Goal: Transaction & Acquisition: Obtain resource

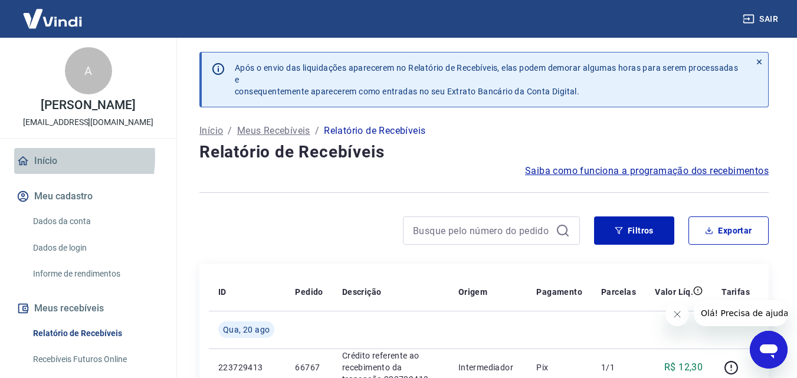
click at [38, 157] on link "Início" at bounding box center [88, 161] width 148 height 26
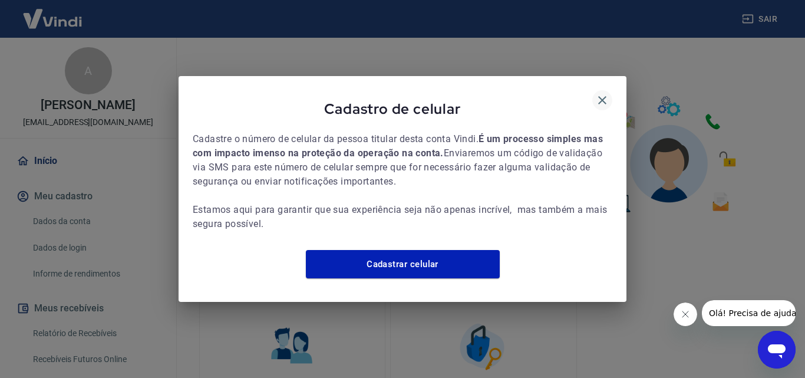
click at [597, 94] on icon "button" at bounding box center [603, 100] width 14 height 14
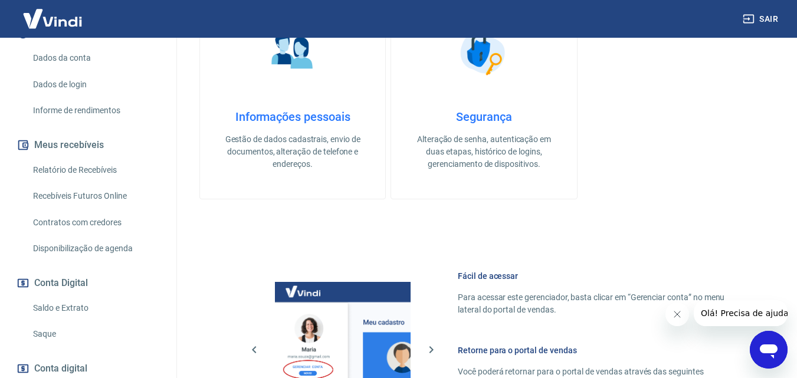
scroll to position [236, 0]
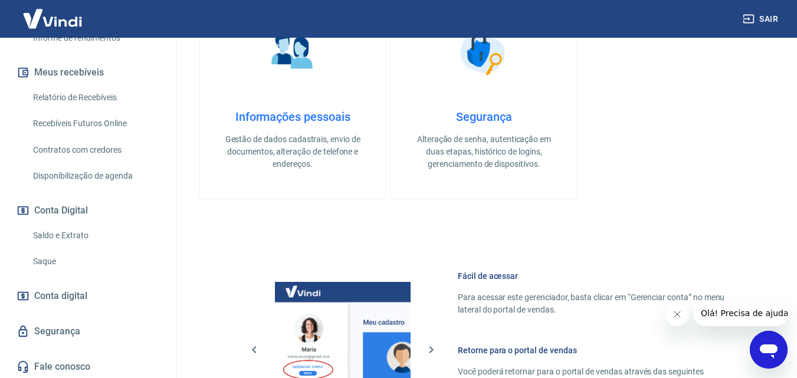
click at [72, 232] on link "Saldo e Extrato" at bounding box center [95, 235] width 134 height 24
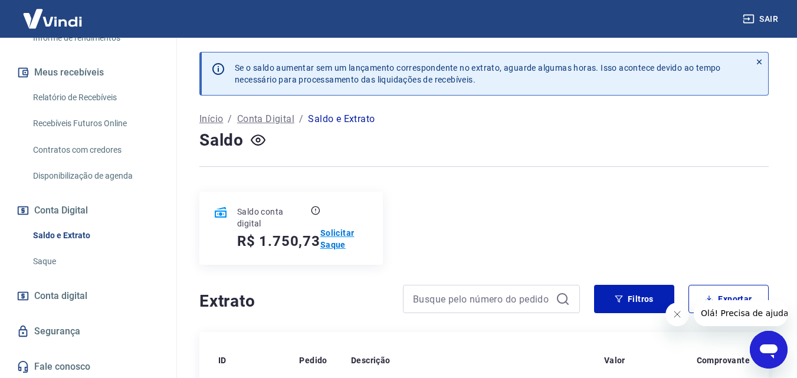
click at [333, 246] on p "Solicitar Saque" at bounding box center [344, 239] width 48 height 24
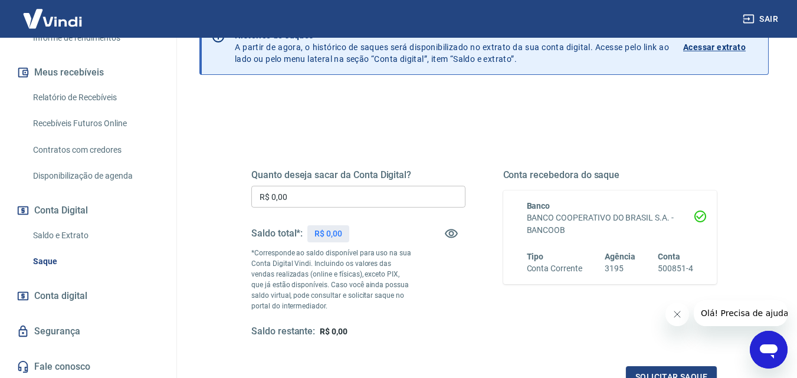
scroll to position [59, 0]
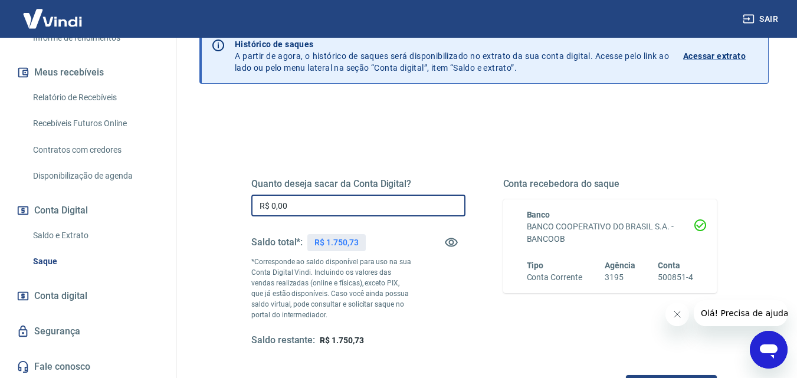
click at [306, 205] on input "R$ 0,00" at bounding box center [358, 206] width 214 height 22
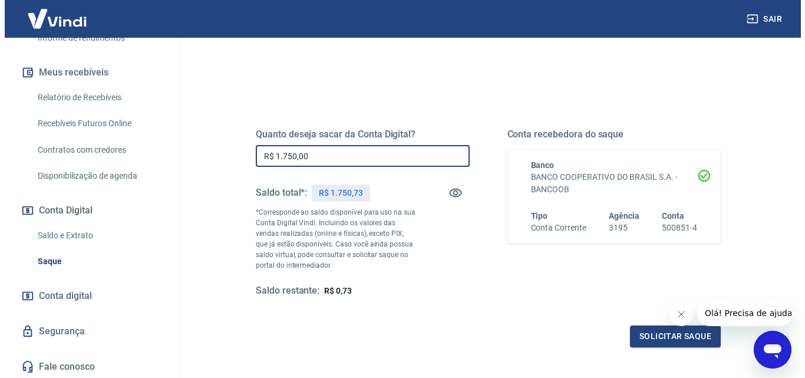
scroll to position [177, 0]
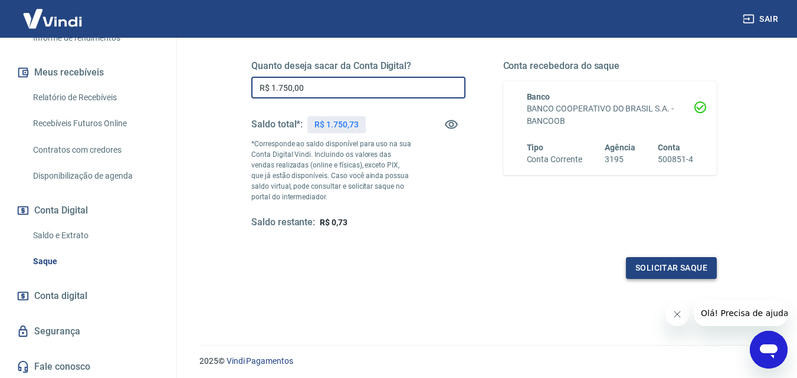
type input "R$ 1.750,00"
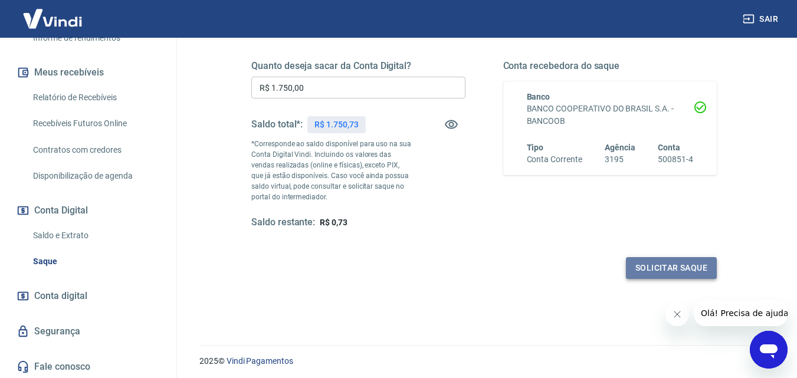
click at [678, 268] on button "Solicitar saque" at bounding box center [671, 268] width 91 height 22
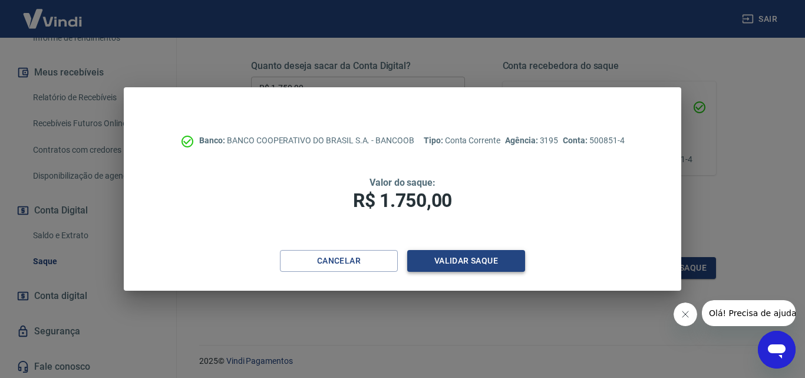
click at [471, 261] on button "Validar saque" at bounding box center [466, 261] width 118 height 22
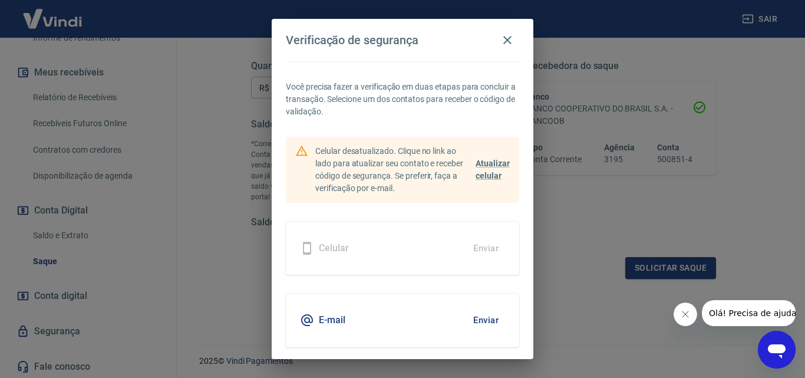
click at [389, 252] on div "Celular Enviar" at bounding box center [402, 248] width 233 height 53
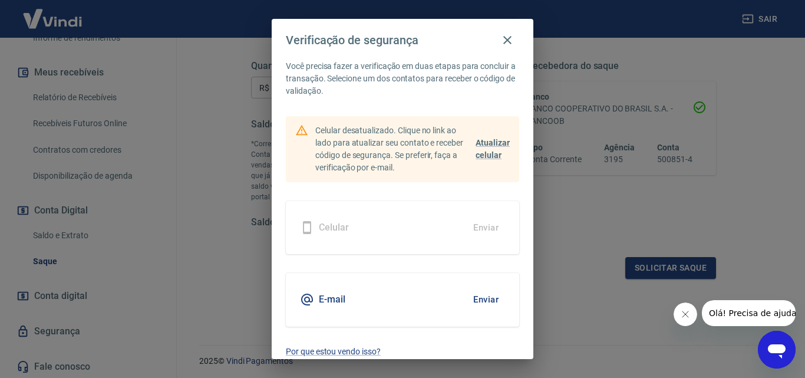
scroll to position [31, 0]
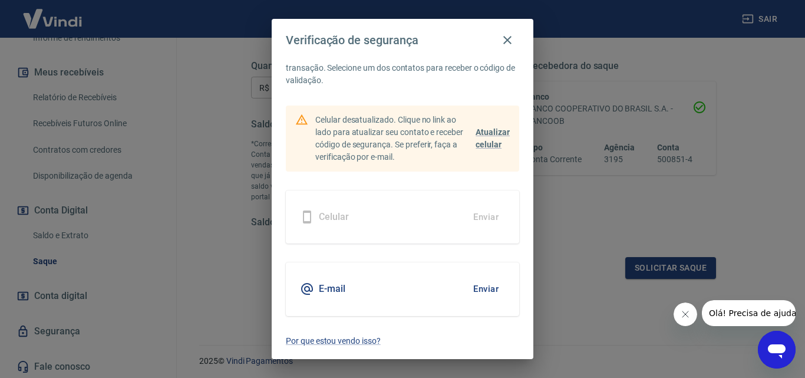
click at [384, 216] on div "Celular Enviar" at bounding box center [402, 216] width 233 height 53
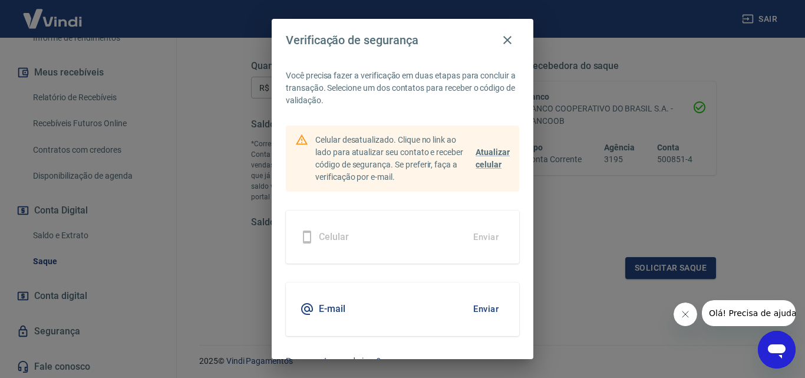
scroll to position [0, 0]
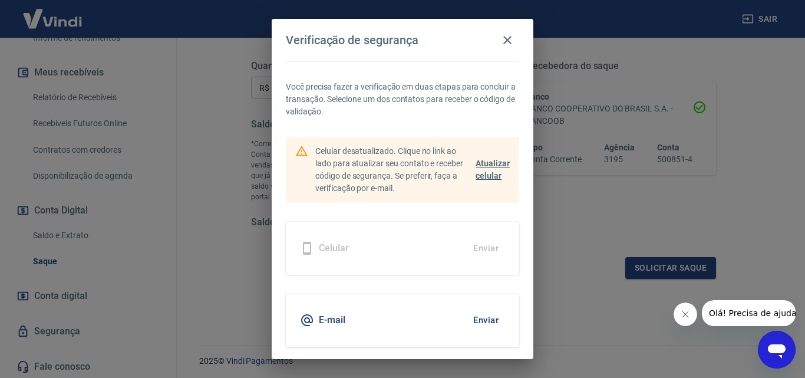
click at [478, 176] on span "Atualizar celular" at bounding box center [493, 170] width 34 height 22
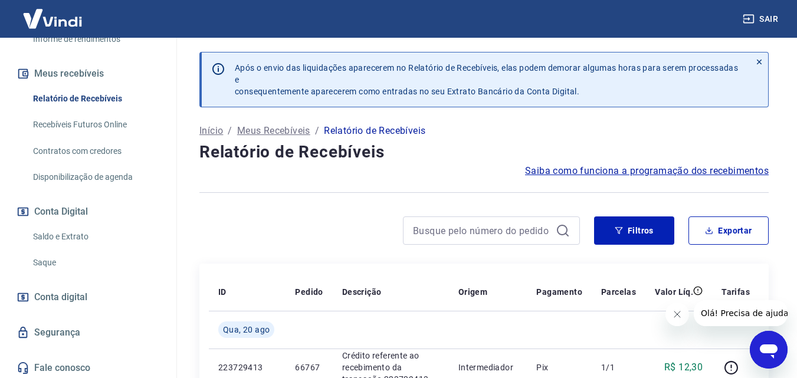
scroll to position [236, 0]
click at [61, 237] on link "Saldo e Extrato" at bounding box center [95, 235] width 134 height 24
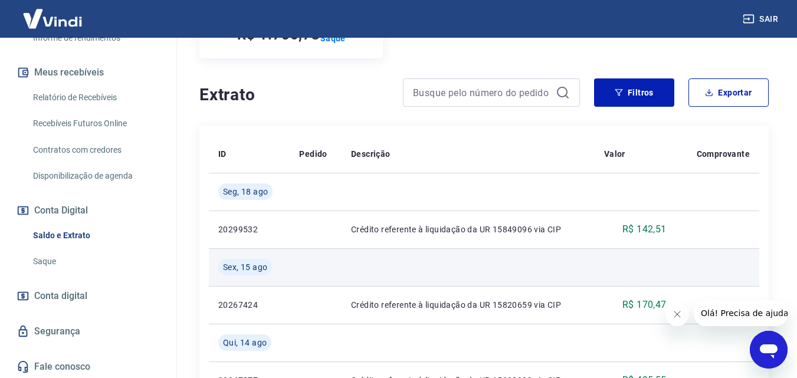
scroll to position [59, 0]
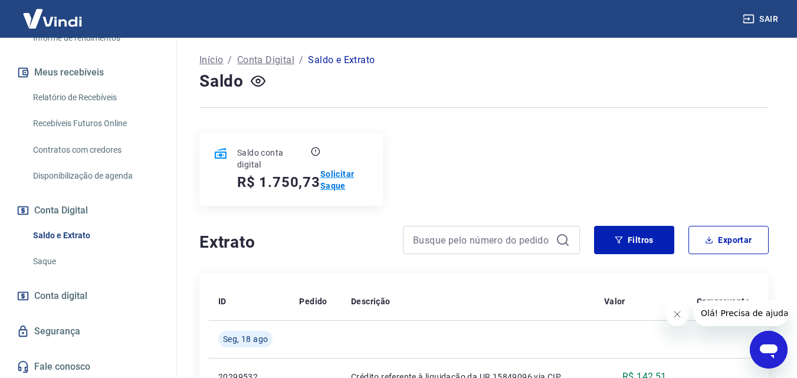
click at [343, 177] on p "Solicitar Saque" at bounding box center [344, 180] width 48 height 24
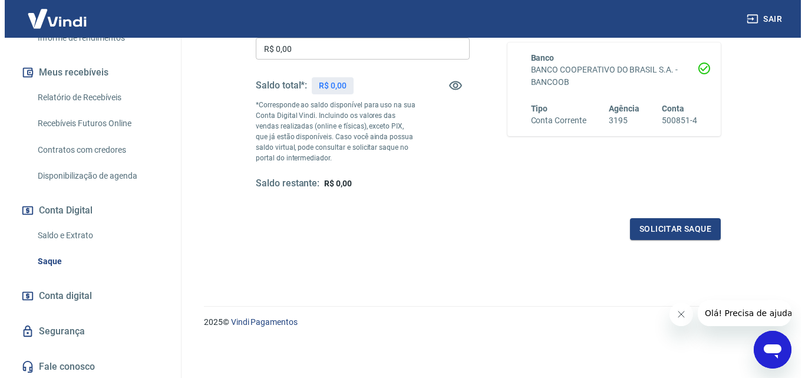
scroll to position [157, 0]
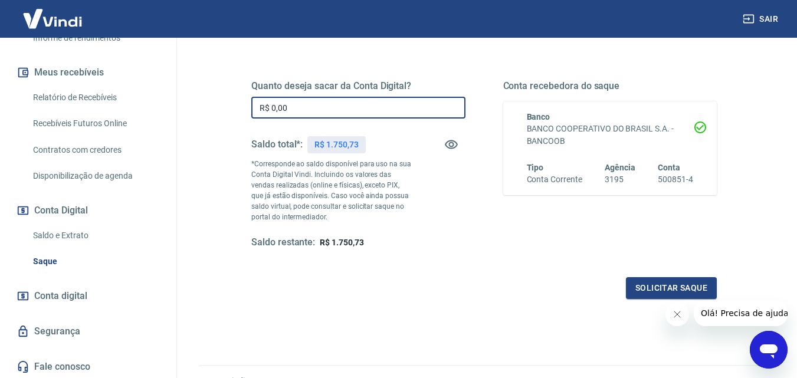
click at [300, 110] on input "R$ 0,00" at bounding box center [358, 108] width 214 height 22
type input "R$ 1.750,00"
click at [665, 285] on button "Solicitar saque" at bounding box center [671, 288] width 91 height 22
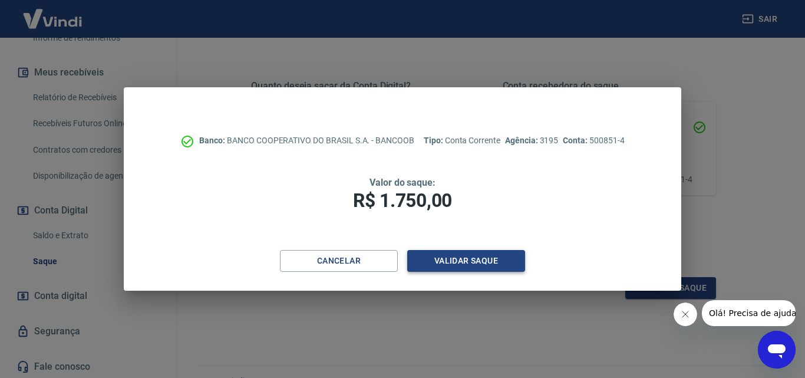
click at [455, 261] on button "Validar saque" at bounding box center [466, 261] width 118 height 22
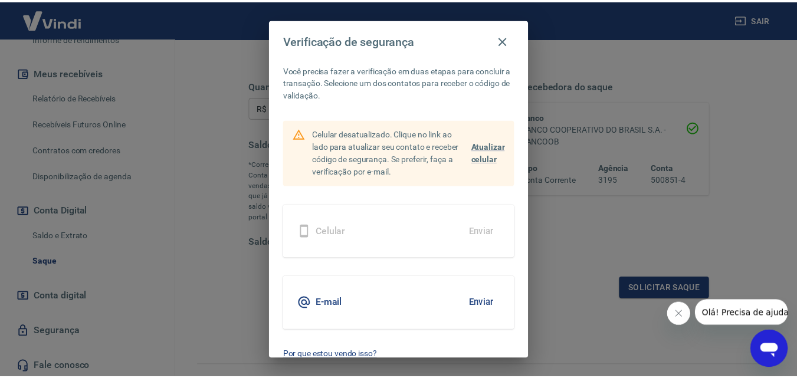
scroll to position [31, 0]
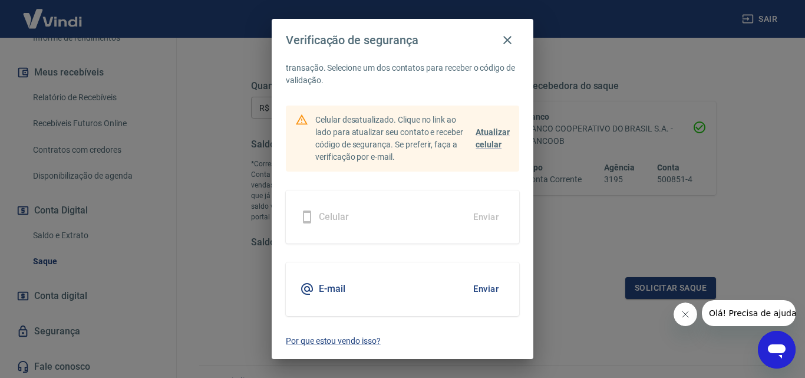
click at [481, 288] on button "Enviar" at bounding box center [486, 289] width 38 height 25
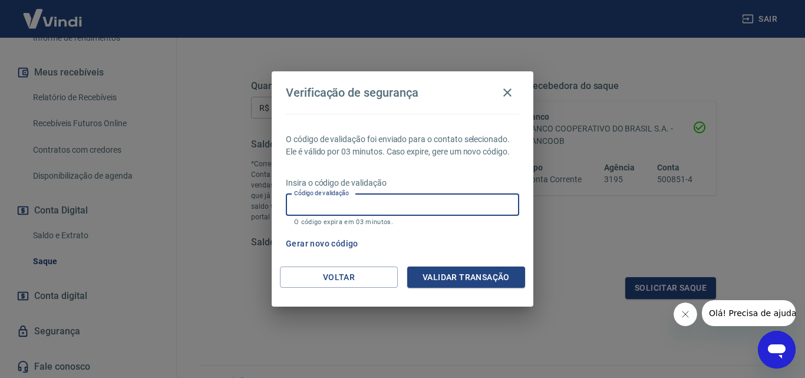
click at [376, 198] on input "Código de validação" at bounding box center [402, 205] width 233 height 22
click at [465, 172] on div "O código de validação foi enviado para o contato selecionado. Ele é válido por …" at bounding box center [403, 190] width 262 height 153
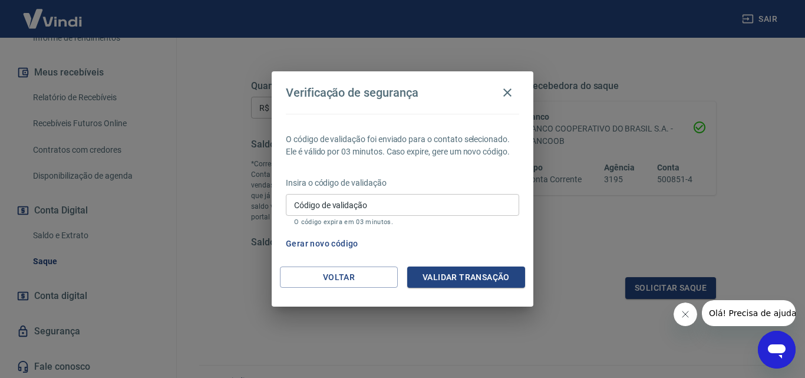
click at [347, 211] on input "Código de validação" at bounding box center [402, 205] width 233 height 22
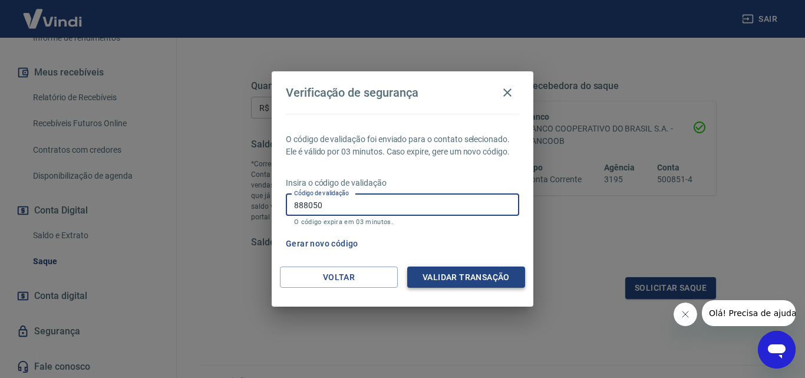
type input "888050"
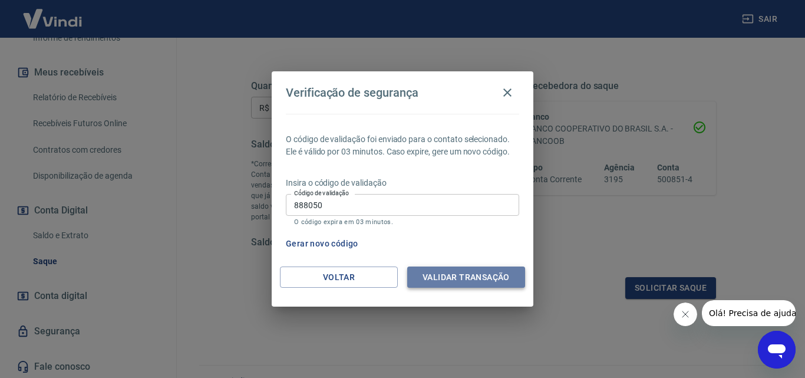
click at [444, 275] on button "Validar transação" at bounding box center [466, 278] width 118 height 22
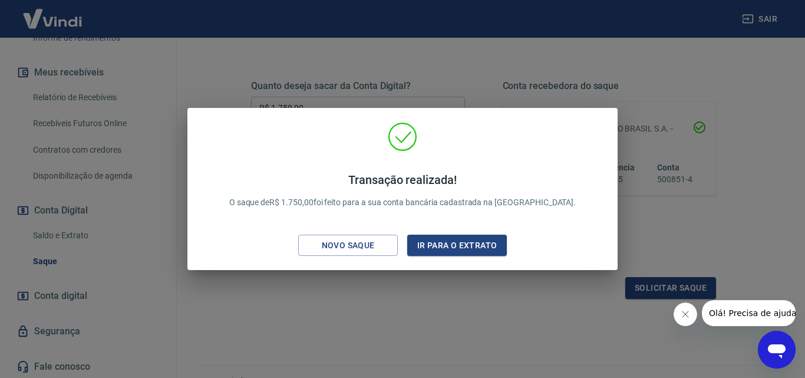
click at [555, 148] on div "Transação realizada! O saque de R$ 1.750,00 foi feito para a sua conta bancária…" at bounding box center [403, 191] width 412 height 139
click at [495, 143] on div "Transação realizada! O saque de R$ 1.750,00 foi feito para a sua conta bancária…" at bounding box center [403, 191] width 412 height 139
click at [348, 247] on div "Novo saque" at bounding box center [348, 245] width 81 height 15
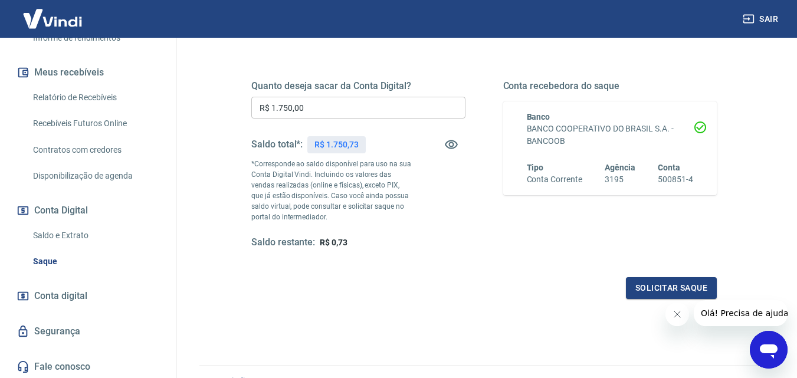
scroll to position [0, 0]
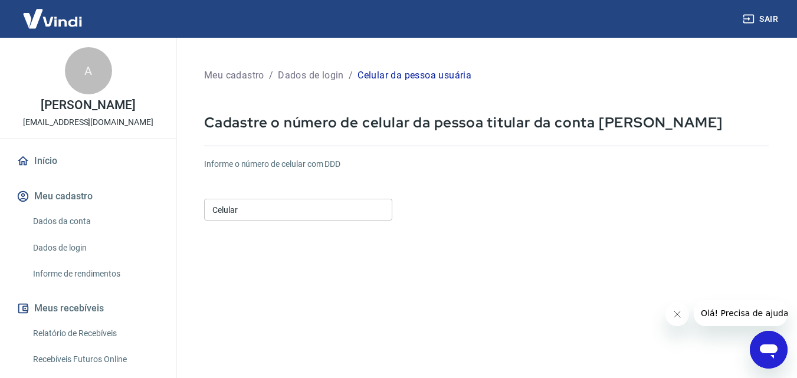
click at [275, 206] on input "Celular" at bounding box center [298, 210] width 188 height 22
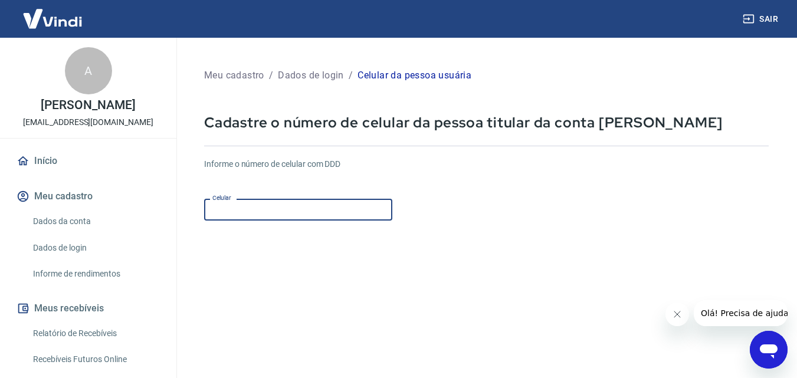
type input "[PHONE_NUMBER]"
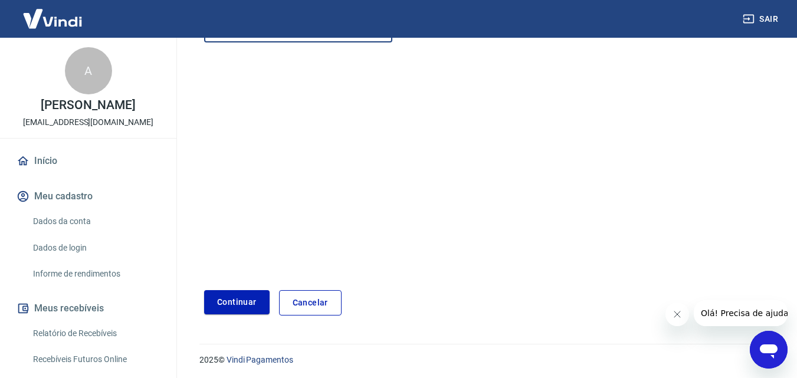
scroll to position [180, 0]
click at [245, 301] on button "Continuar" at bounding box center [236, 300] width 65 height 24
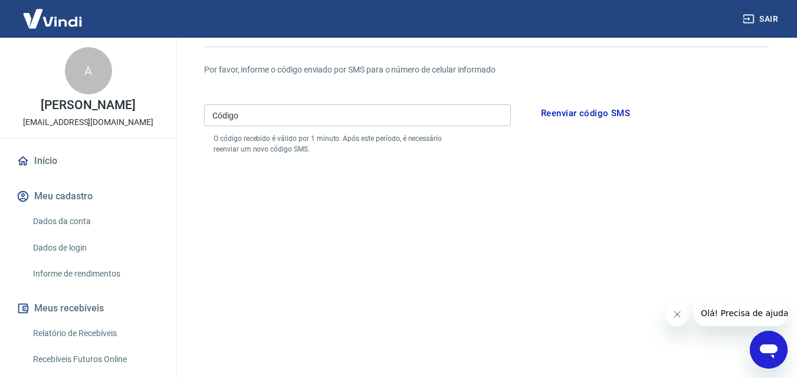
scroll to position [4, 0]
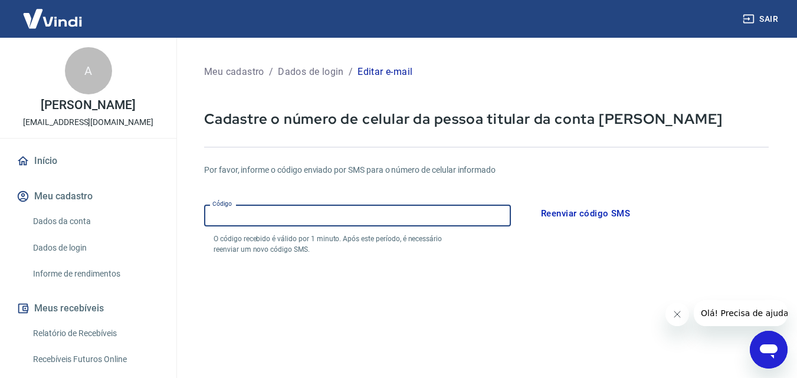
click at [272, 216] on input "Código" at bounding box center [357, 216] width 307 height 22
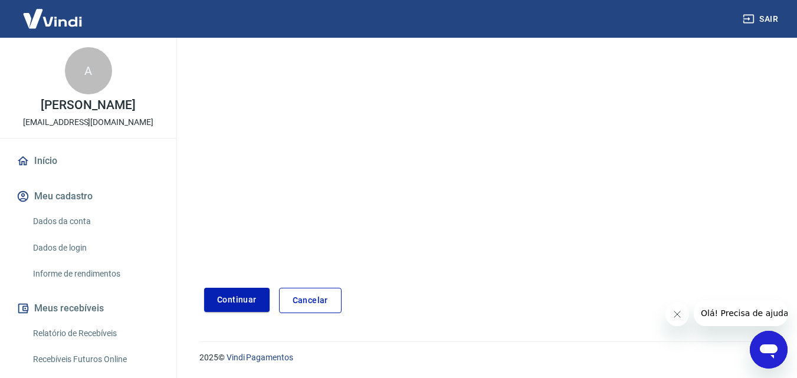
scroll to position [0, 0]
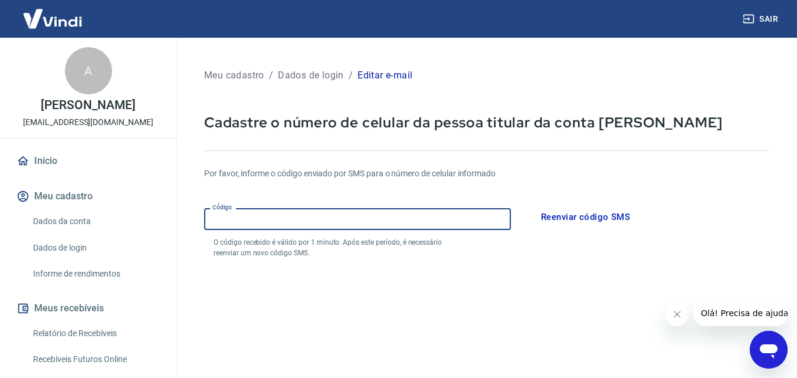
click at [262, 222] on input "Código" at bounding box center [357, 219] width 307 height 22
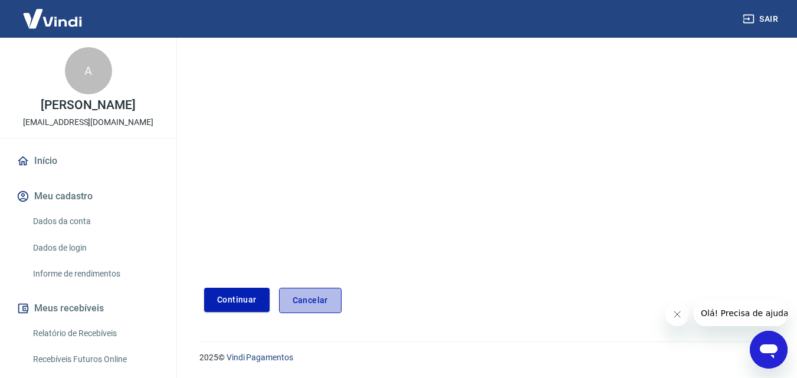
click at [316, 303] on link "Cancelar" at bounding box center [310, 300] width 63 height 25
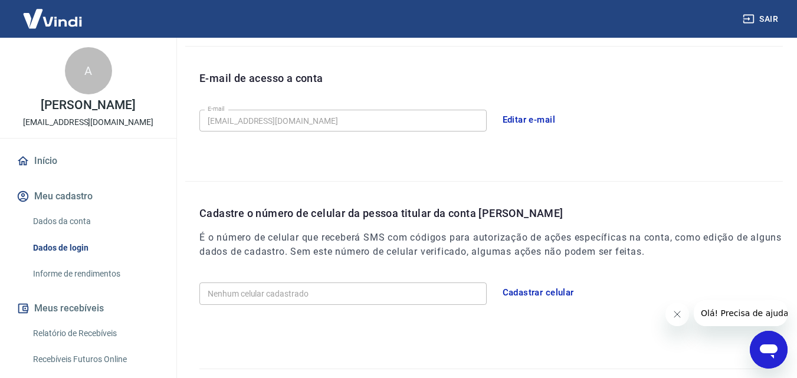
scroll to position [337, 0]
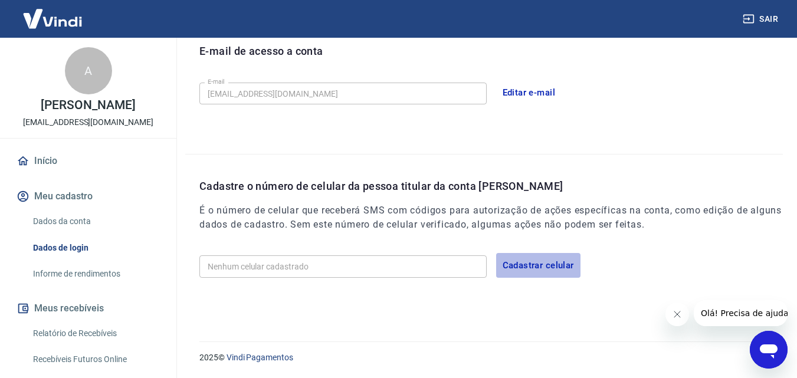
click at [524, 267] on button "Cadastrar celular" at bounding box center [538, 265] width 84 height 25
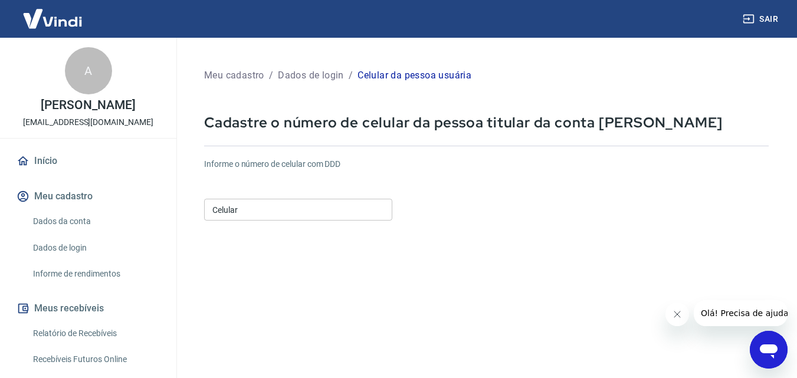
click at [303, 205] on input "Celular" at bounding box center [298, 210] width 188 height 22
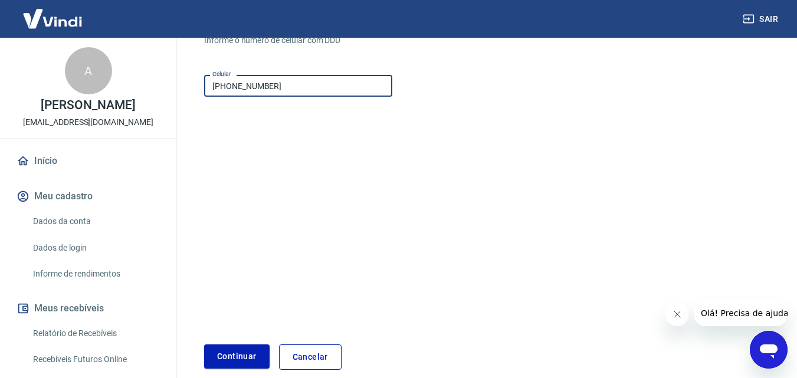
scroll to position [180, 0]
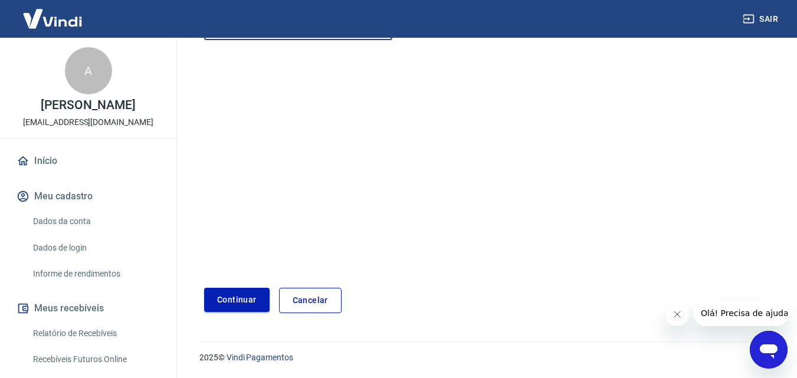
type input "[PHONE_NUMBER]"
click at [243, 297] on button "Continuar" at bounding box center [236, 300] width 65 height 24
click at [243, 297] on div "Continuar" at bounding box center [236, 300] width 65 height 25
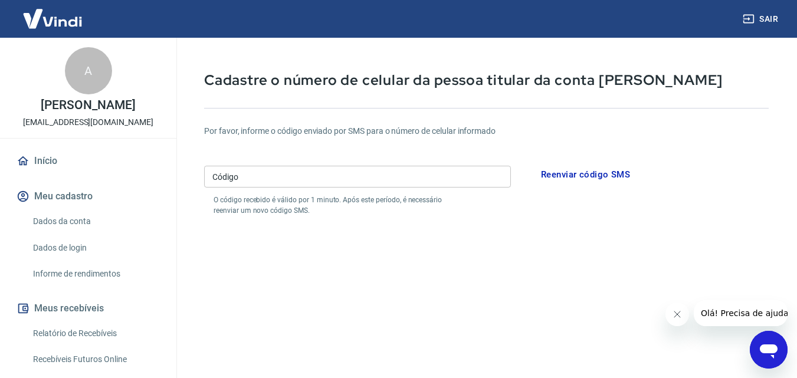
scroll to position [4, 0]
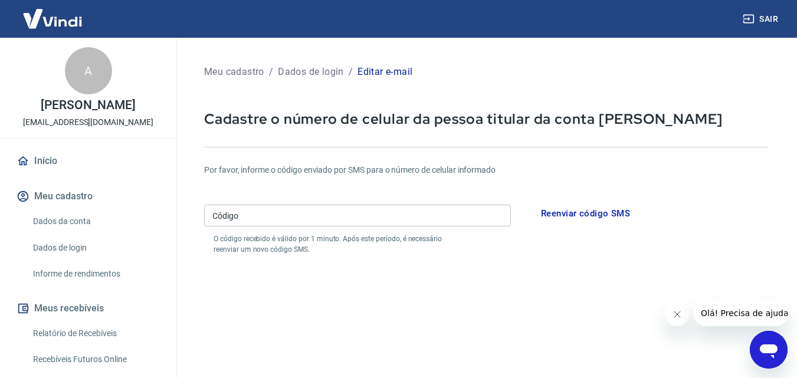
click at [262, 216] on input "Código" at bounding box center [357, 216] width 307 height 22
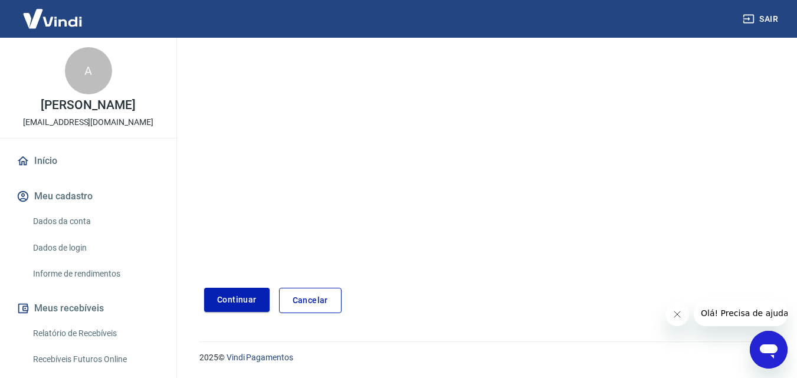
click at [307, 303] on link "Cancelar" at bounding box center [310, 300] width 63 height 25
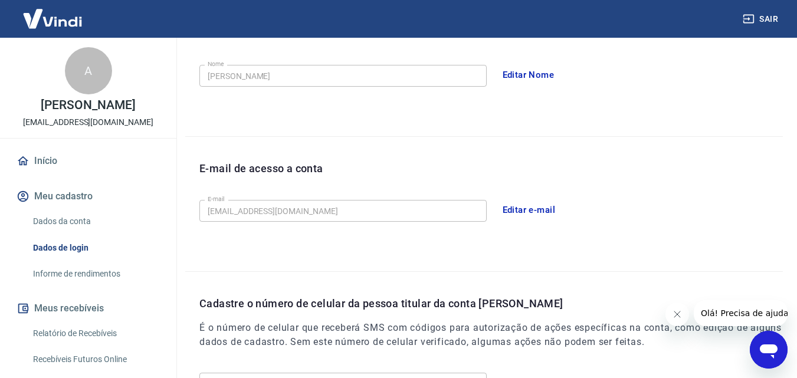
scroll to position [337, 0]
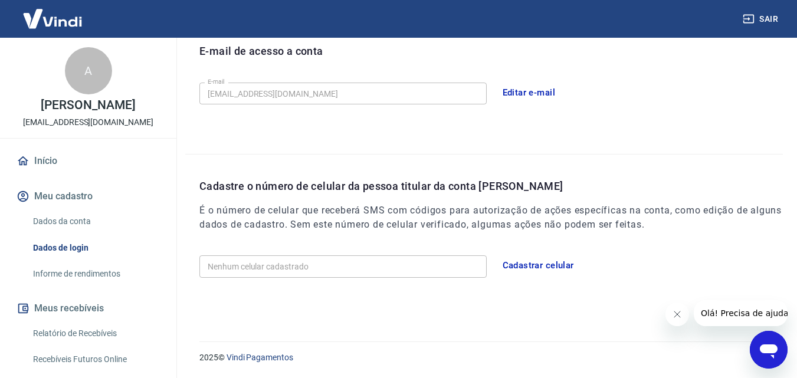
click at [523, 266] on button "Cadastrar celular" at bounding box center [538, 265] width 84 height 25
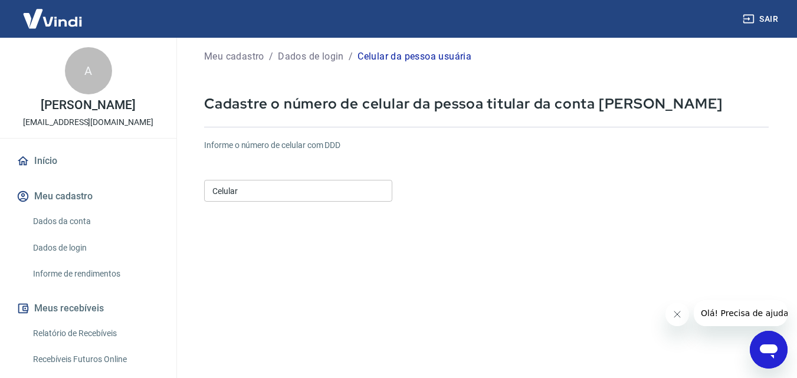
scroll to position [4, 0]
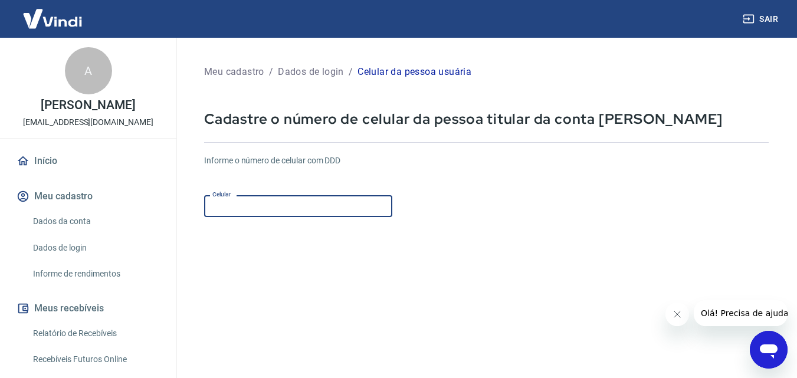
click at [243, 206] on input "Celular" at bounding box center [298, 206] width 188 height 22
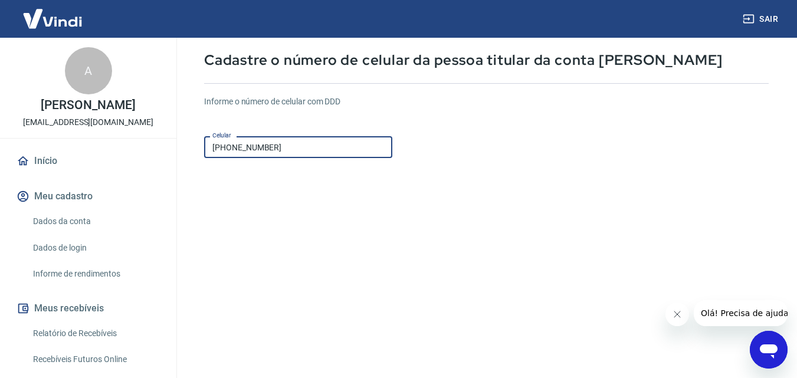
scroll to position [180, 0]
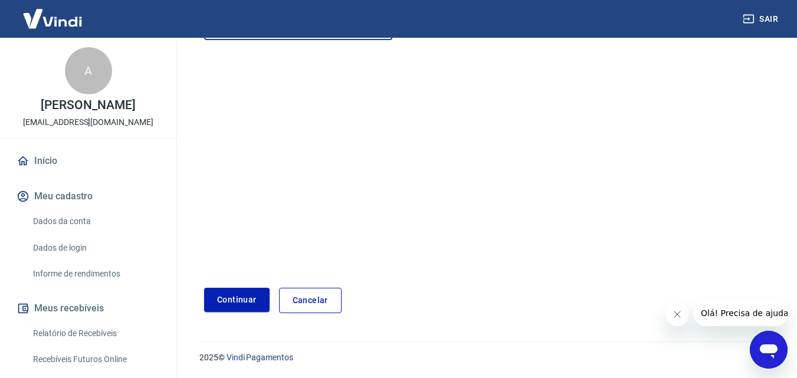
type input "[PHONE_NUMBER]"
click at [230, 291] on button "Continuar" at bounding box center [236, 300] width 65 height 24
click at [230, 291] on div "Continuar" at bounding box center [236, 300] width 65 height 25
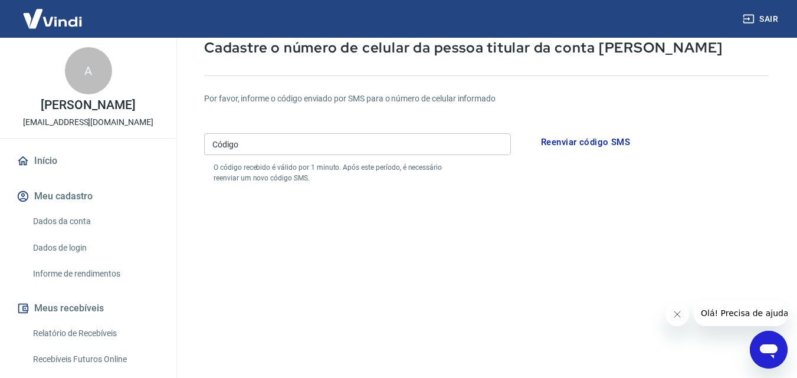
scroll to position [63, 0]
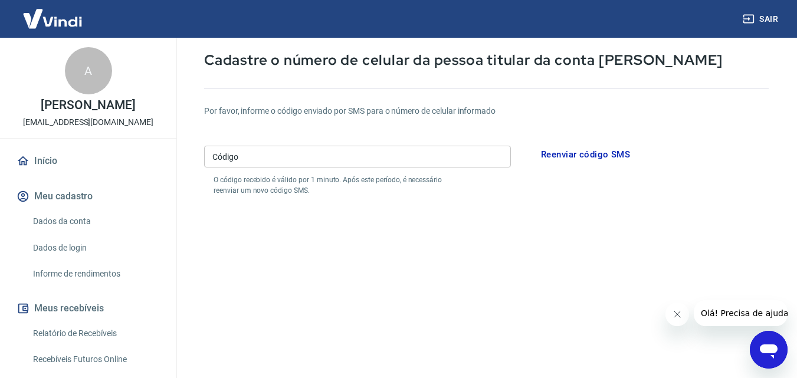
click at [252, 164] on input "Código" at bounding box center [357, 157] width 307 height 22
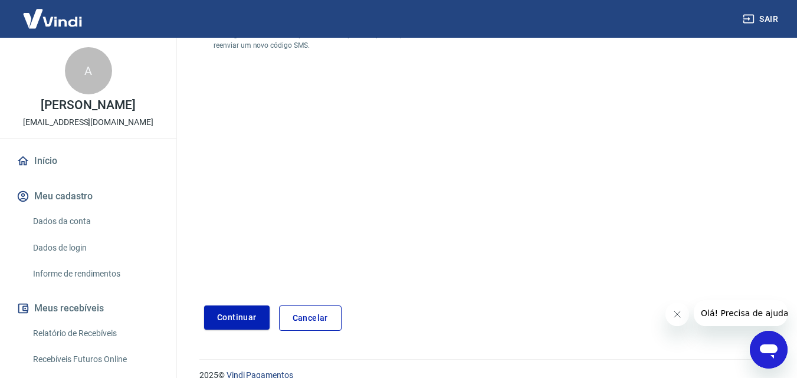
scroll to position [225, 0]
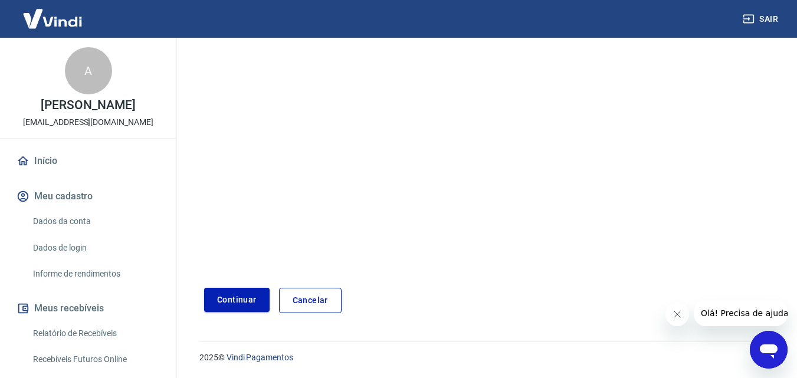
type input "597583"
click at [239, 301] on button "Continuar" at bounding box center [236, 300] width 65 height 24
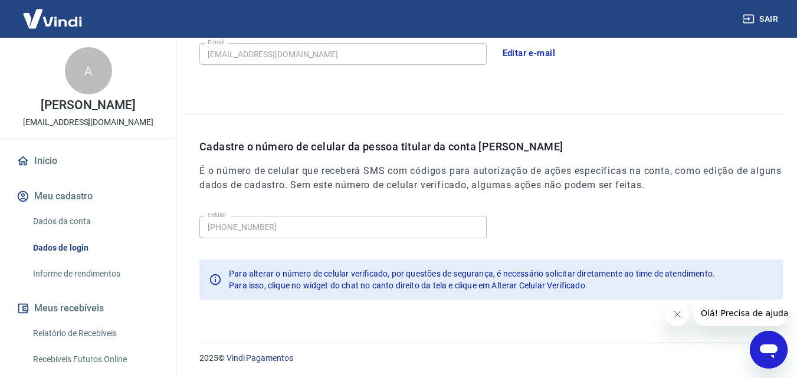
scroll to position [377, 0]
click at [680, 318] on icon "Fechar mensagem da empresa" at bounding box center [676, 314] width 9 height 9
click at [777, 348] on icon "Abrir janela de mensagens" at bounding box center [768, 351] width 18 height 14
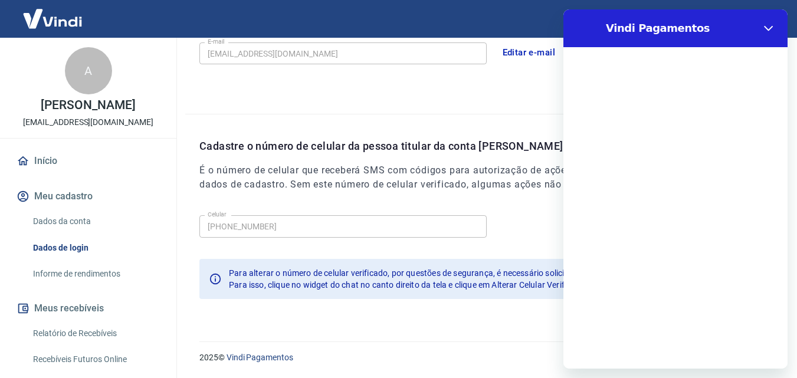
scroll to position [0, 0]
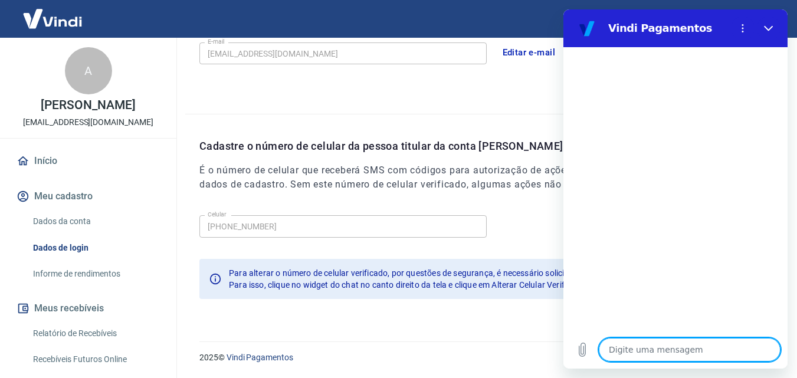
click at [625, 351] on textarea at bounding box center [689, 350] width 182 height 24
type textarea "B"
type textarea "x"
type textarea "BO"
type textarea "x"
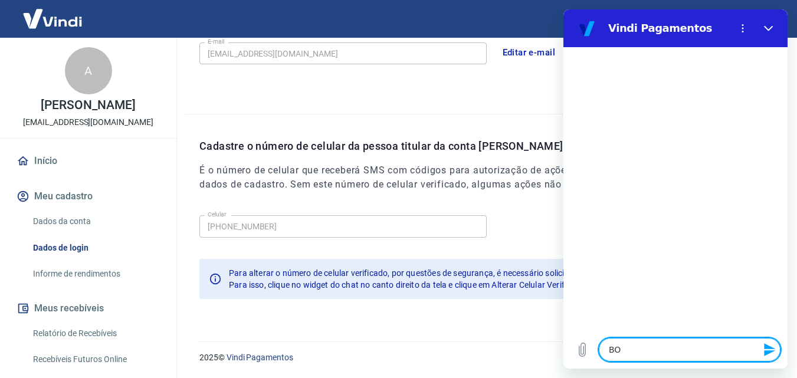
type textarea "BOM"
type textarea "x"
type textarea "BOM"
type textarea "x"
type textarea "BOM D"
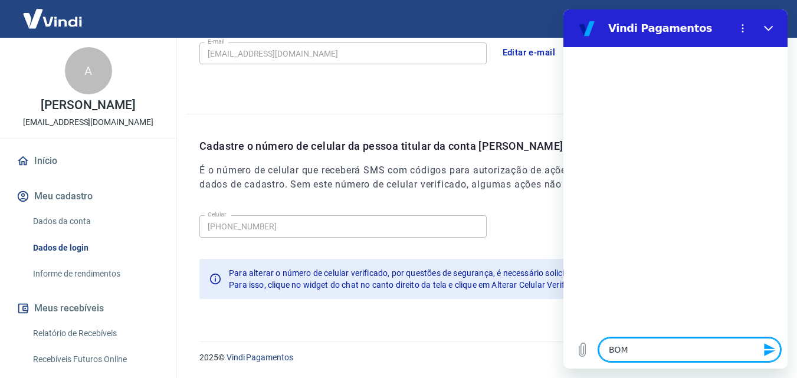
type textarea "x"
type textarea "BOM DI"
type textarea "x"
type textarea "BOM DIA"
type textarea "x"
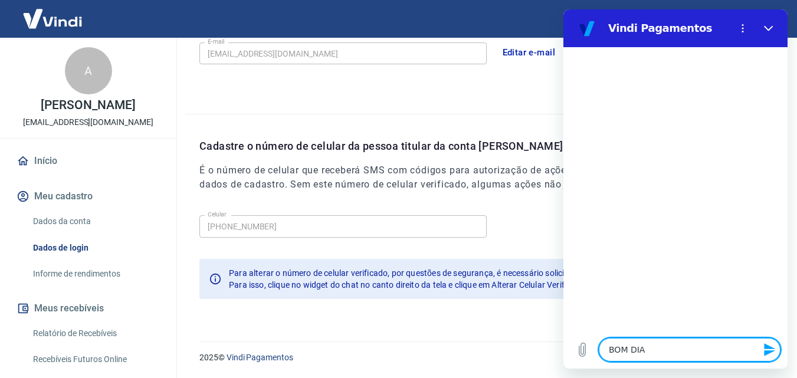
type textarea "BOM DI"
type textarea "x"
type textarea "BOM D"
type textarea "x"
type textarea "BOM"
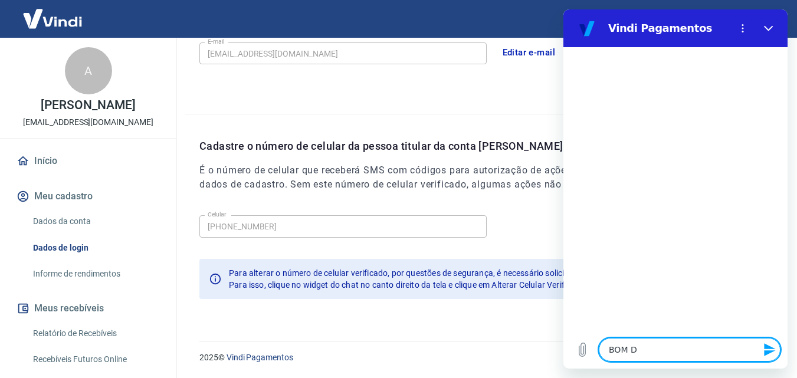
type textarea "x"
type textarea "BOM"
type textarea "x"
type textarea "BO"
type textarea "x"
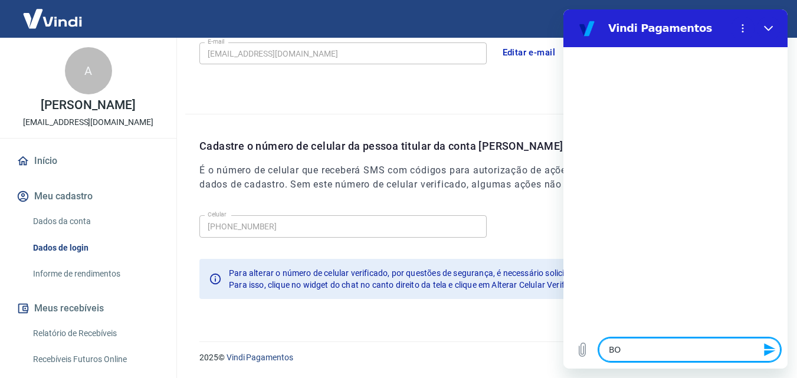
type textarea "B"
type textarea "x"
type textarea "BO"
type textarea "x"
type textarea "BOA"
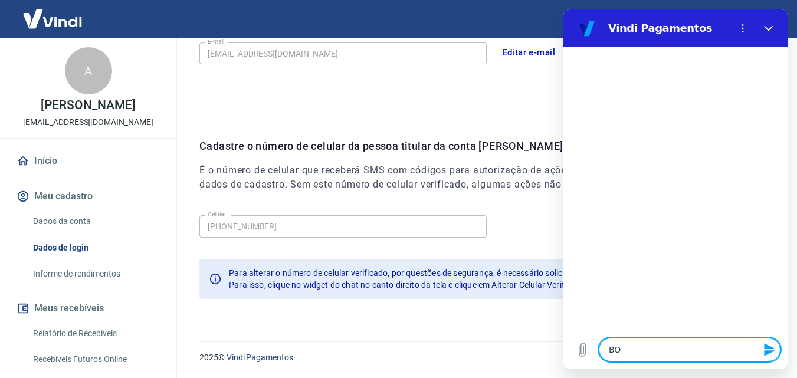
type textarea "x"
type textarea "BOA"
type textarea "x"
type textarea "BOA T"
type textarea "x"
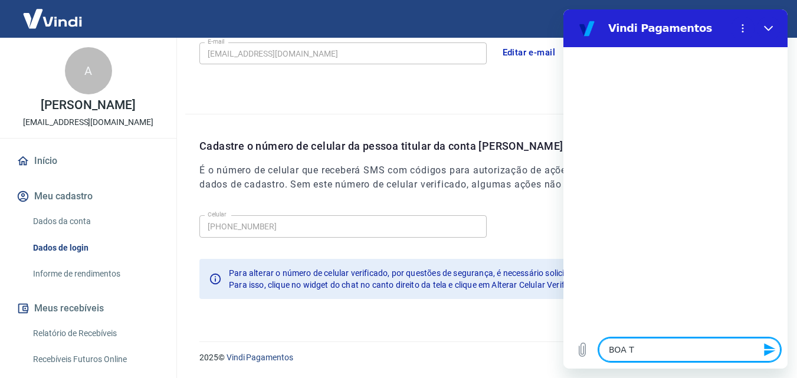
type textarea "BOA TA"
type textarea "x"
type textarea "BOA TAR"
type textarea "x"
type textarea "BOA TARD"
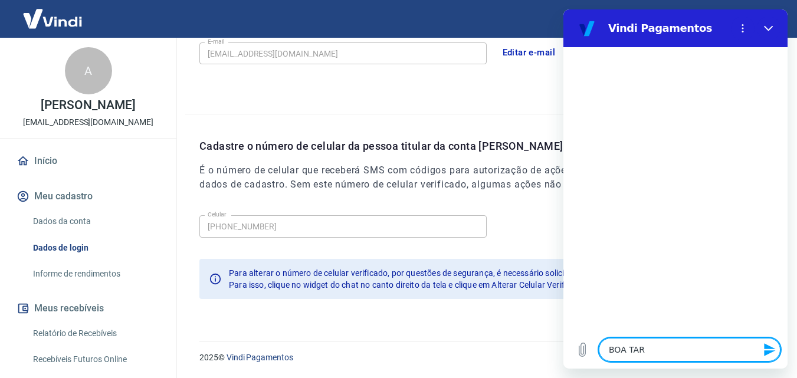
type textarea "x"
type textarea "BOA TARDE"
type textarea "x"
type textarea "BOA TARDE"
click at [765, 345] on icon "Enviar mensagem" at bounding box center [769, 349] width 11 height 13
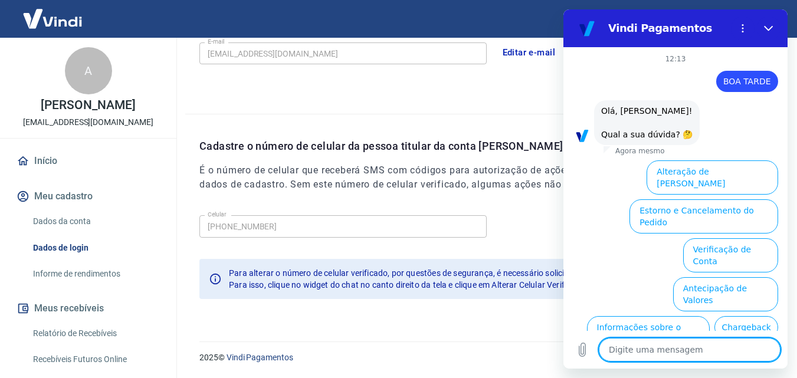
scroll to position [72, 0]
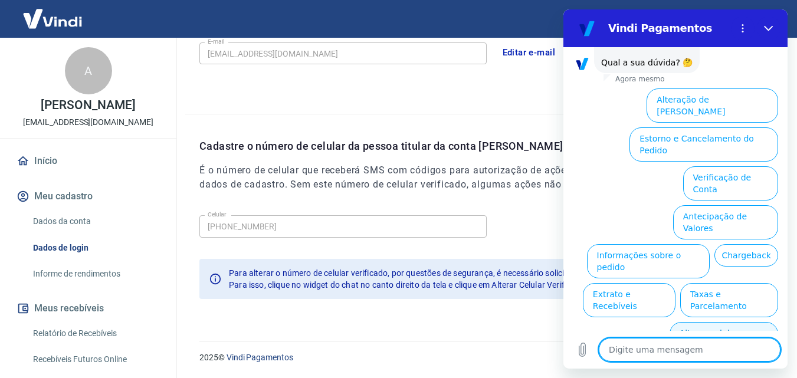
click at [700, 322] on button "Alterar celular verificado" at bounding box center [723, 339] width 108 height 34
click at [700, 286] on div "12:13 diz: BOA TARDE Enviado · Agora mesmo diz: [PERSON_NAME], [PERSON_NAME]! Q…" at bounding box center [675, 189] width 224 height 284
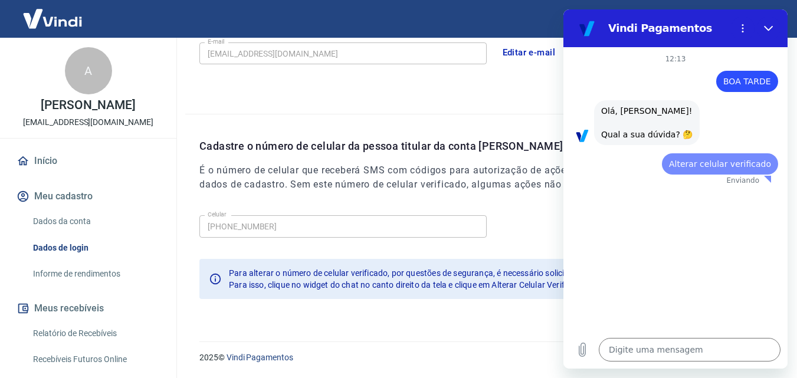
scroll to position [0, 0]
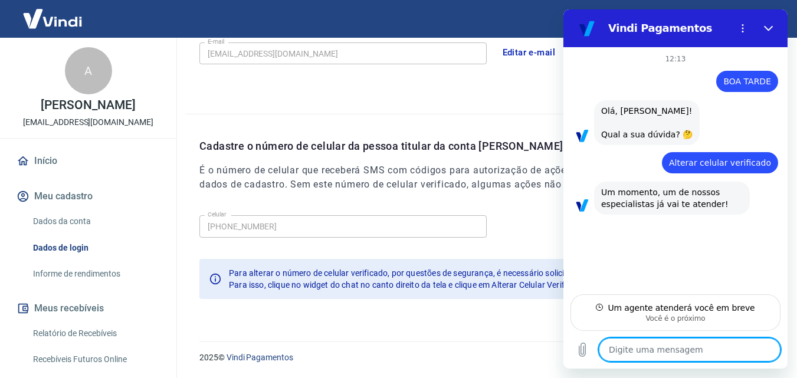
type textarea "x"
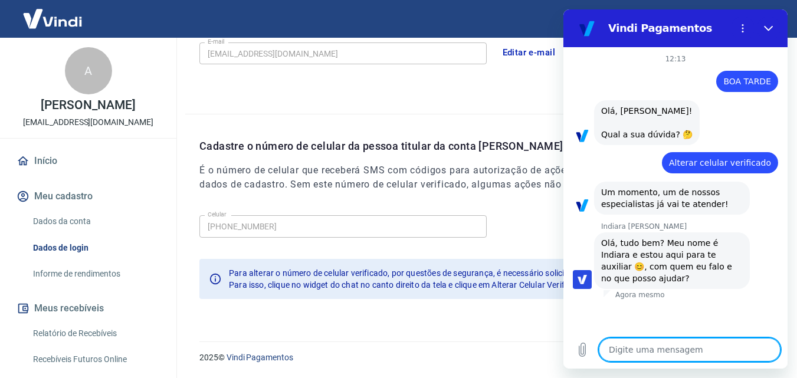
click at [625, 351] on textarea at bounding box center [689, 350] width 182 height 24
type textarea "a"
type textarea "x"
type textarea "A"
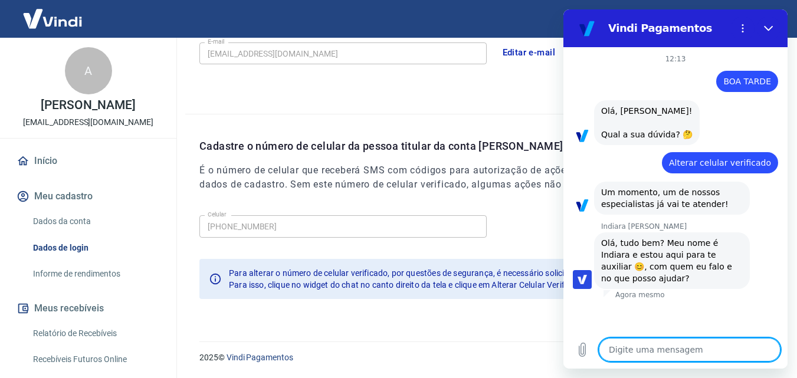
type textarea "x"
type textarea "AD"
type textarea "x"
type textarea "ADR"
type textarea "x"
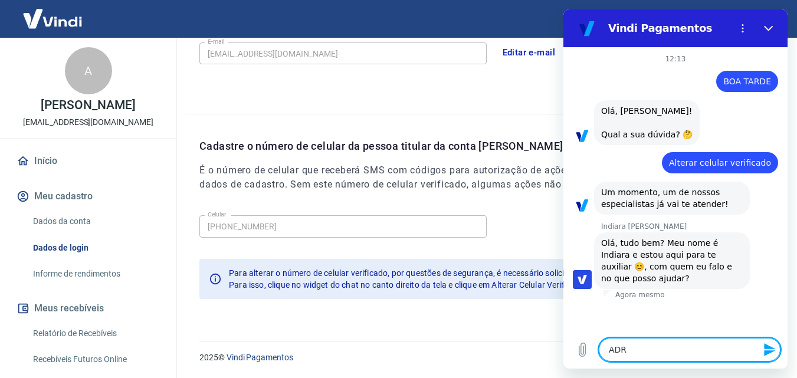
type textarea "ADRI"
type textarea "x"
type textarea "ADRIA"
type textarea "x"
type textarea "[PERSON_NAME]"
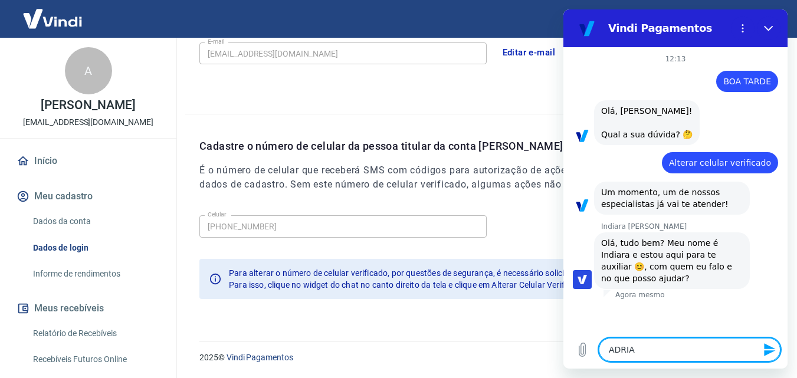
type textarea "x"
type textarea "[PERSON_NAME]"
type textarea "x"
type textarea "[PERSON_NAME]"
type textarea "x"
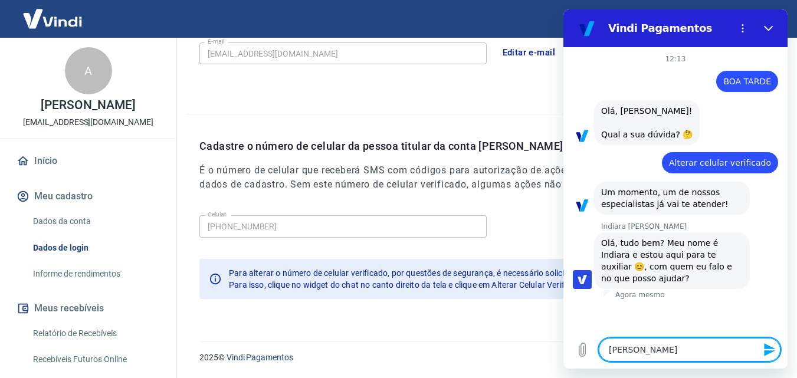
type textarea "[PERSON_NAME]"
type textarea "x"
type textarea "[PERSON_NAME]"
type textarea "x"
type textarea "[PERSON_NAME]"
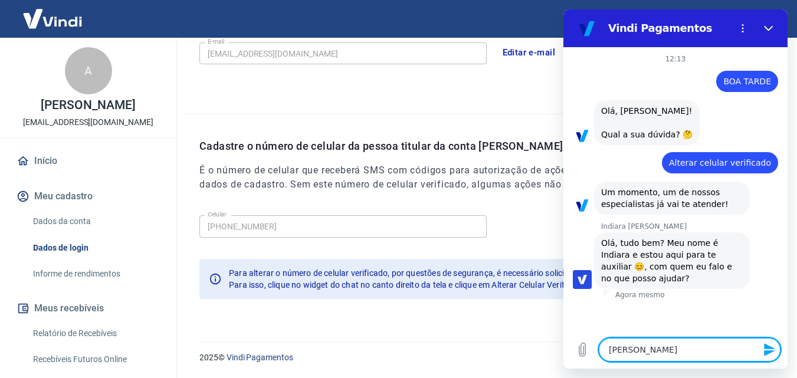
type textarea "x"
type textarea "[PERSON_NAME]"
type textarea "x"
type textarea "[PERSON_NAME]"
type textarea "x"
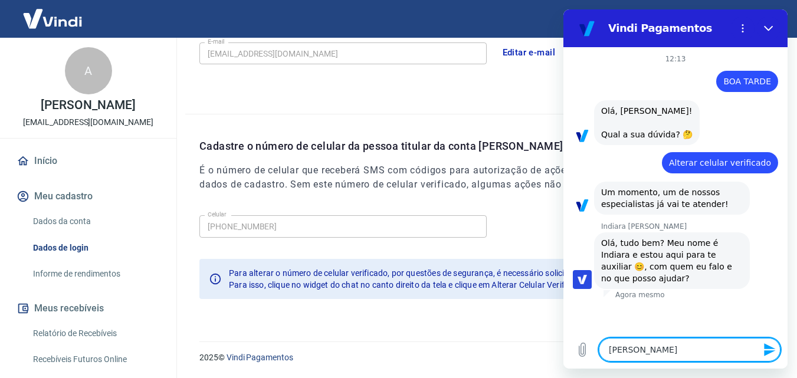
type textarea "[PERSON_NAME]"
type textarea "x"
type textarea "[PERSON_NAME]"
type textarea "x"
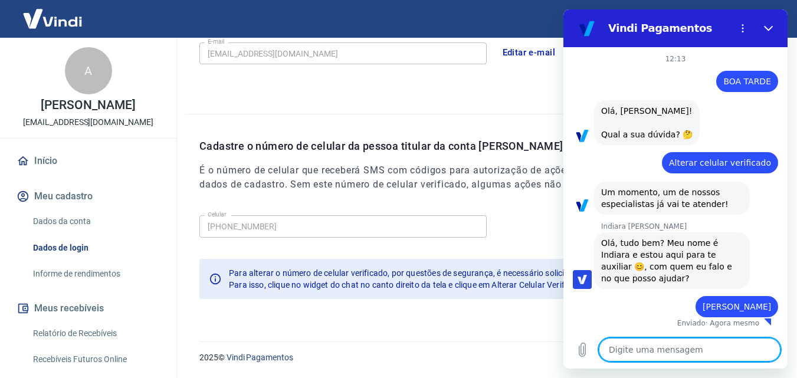
click at [644, 351] on textarea at bounding box center [689, 350] width 182 height 24
type textarea "e"
type textarea "x"
type textarea "es"
type textarea "x"
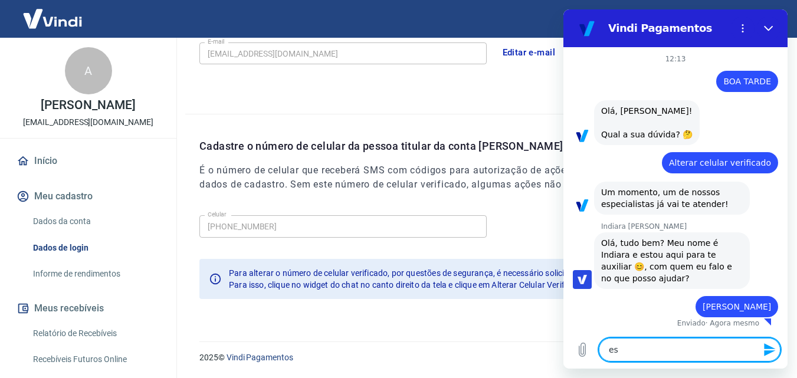
type textarea "est"
type textarea "x"
type textarea "esto"
type textarea "x"
type textarea "estou"
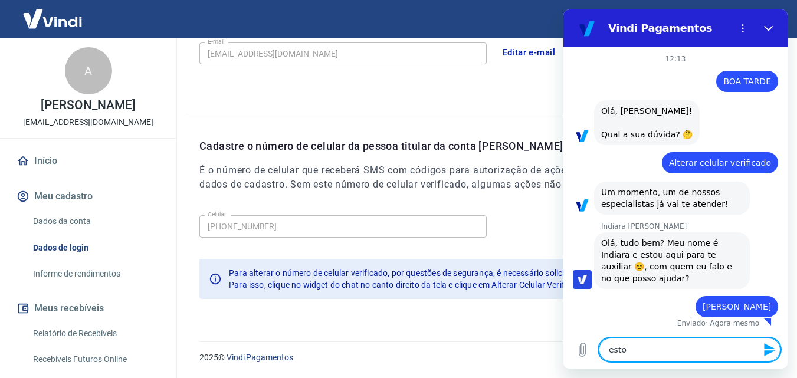
type textarea "x"
type textarea "estou"
type textarea "x"
type textarea "estou f"
type textarea "x"
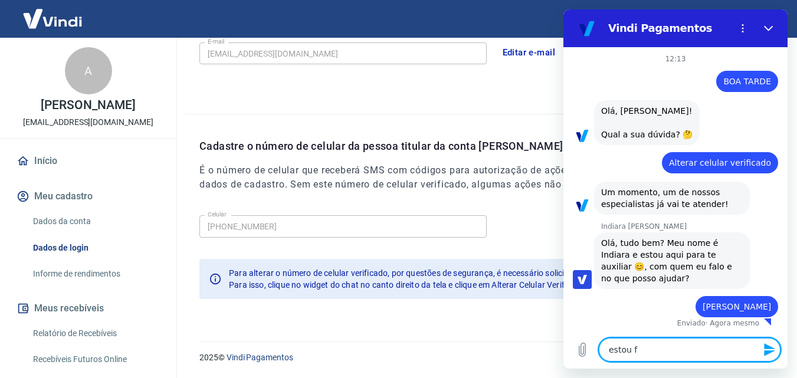
type textarea "estou fa"
type textarea "x"
type textarea "estou faz"
type textarea "x"
type textarea "estou faze"
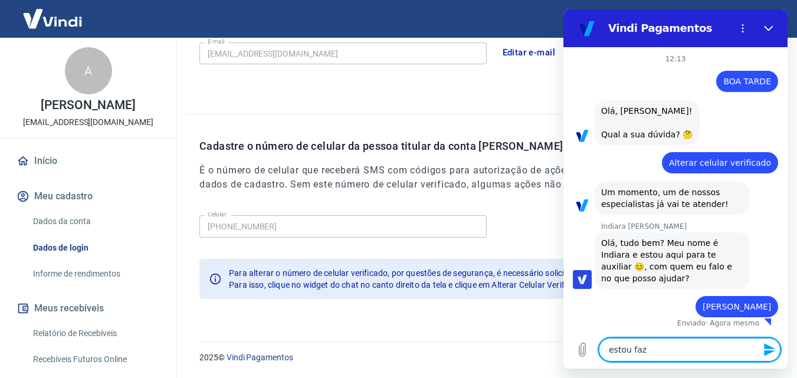
type textarea "x"
type textarea "estou fazen"
type textarea "x"
type textarea "estou fazens"
type textarea "x"
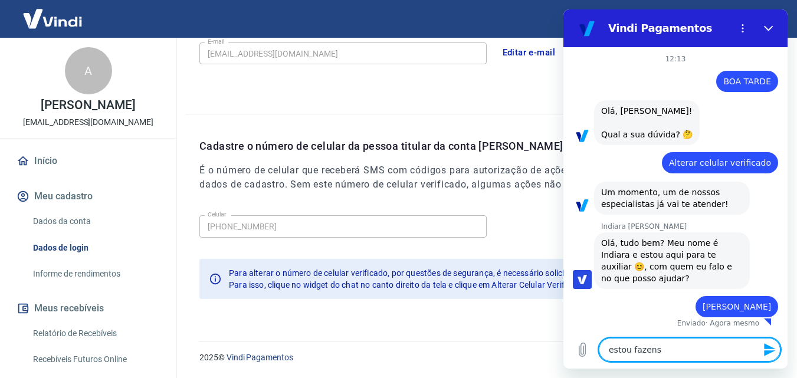
type textarea "estou fazenso"
type textarea "x"
type textarea "estou fazenso"
type textarea "x"
type textarea "estou fazenso a"
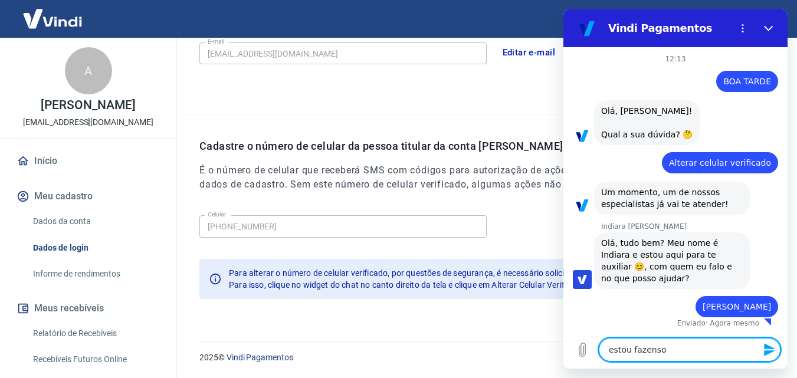
type textarea "x"
type textarea "estou fazenso a"
type textarea "x"
type textarea "estou fazenso a v"
type textarea "x"
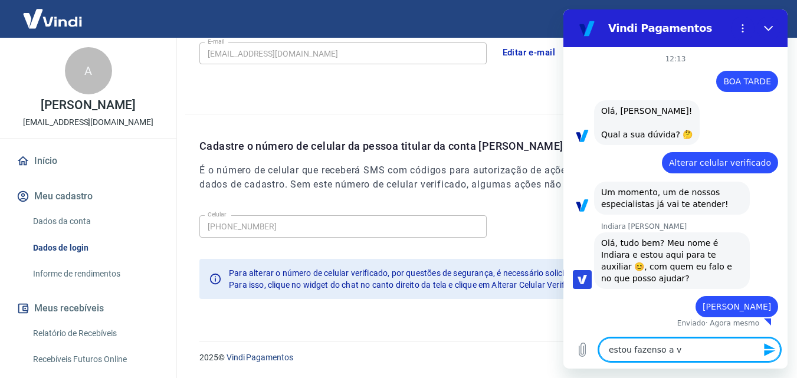
type textarea "estou fazenso a ve"
type textarea "x"
type textarea "estou fazenso a ver"
type textarea "x"
type textarea "estou fazenso a veri"
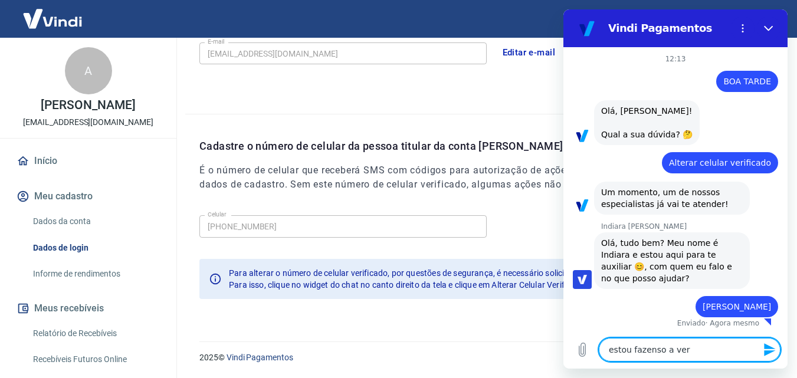
type textarea "x"
type textarea "estou fazenso a verif"
type textarea "x"
type textarea "estou fazenso a verifi"
type textarea "x"
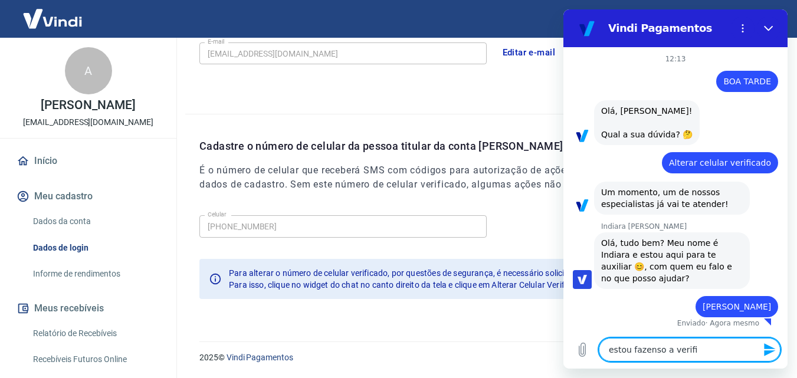
type textarea "estou fazenso a verific"
type textarea "x"
type textarea "estou fazenso a verifica"
type textarea "x"
type textarea "estou fazenso a verificaç"
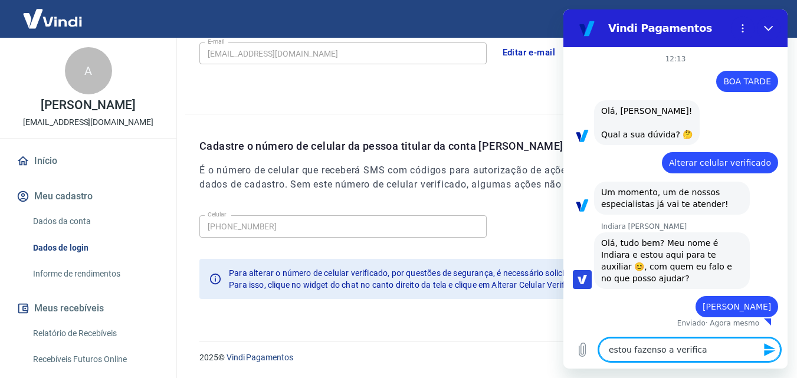
type textarea "x"
type textarea "estou fazenso a verificaçã"
type textarea "x"
type textarea "estou fazenso a verificação"
type textarea "x"
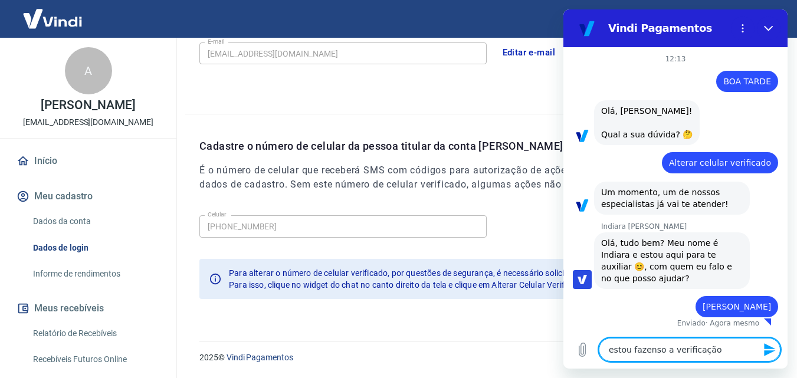
type textarea "estou fazenso a verificação"
type textarea "x"
type textarea "estou fazenso a verificação d"
type textarea "x"
type textarea "estou fazenso a verificação do"
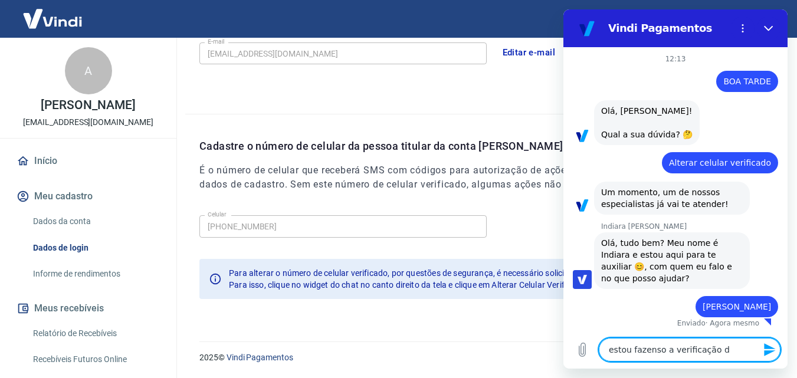
type textarea "x"
type textarea "estou fazenso a verificação do"
type textarea "x"
type textarea "estou fazenso a verificação do c"
type textarea "x"
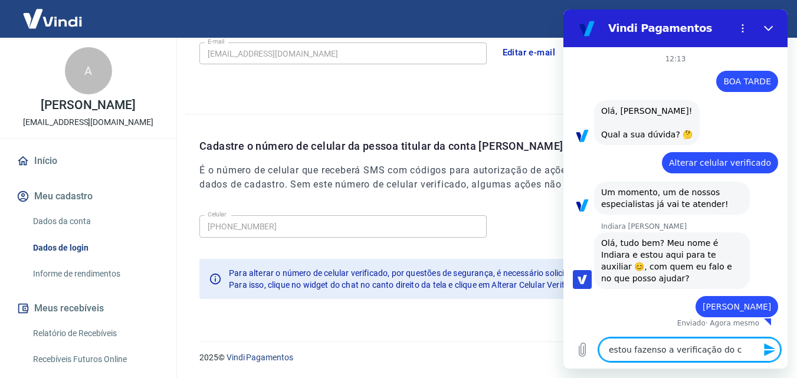
type textarea "estou fazenso a verificação do ce"
type textarea "x"
type textarea "estou fazenso a verificação do cel"
type textarea "x"
type textarea "estou fazenso a verificação do celiu"
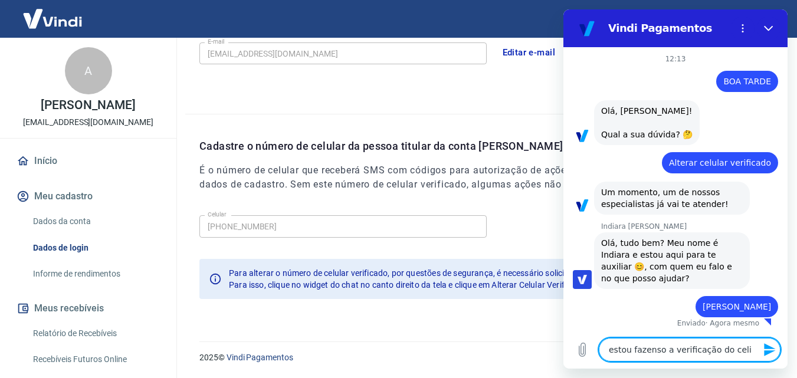
type textarea "x"
type textarea "estou fazenso a verificação do celiul"
type textarea "x"
type textarea "estou fazenso a verificação do celiula"
type textarea "x"
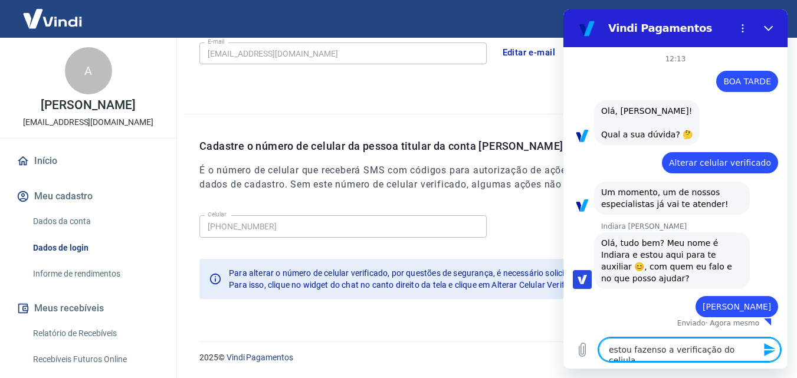
type textarea "estou fazenso a verificação do celiular"
type textarea "x"
type textarea "estou fazenso a verificação do celiula"
type textarea "x"
type textarea "estou fazenso a verificação do celiul"
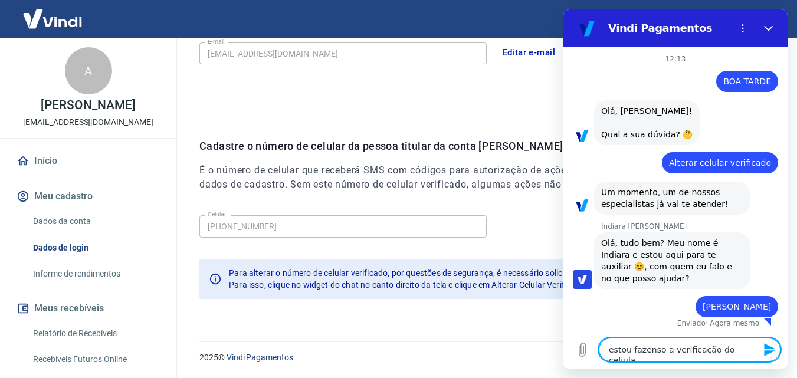
type textarea "x"
type textarea "estou fazenso a verificação do celiu"
type textarea "x"
type textarea "estou fazenso a verificação do celi"
type textarea "x"
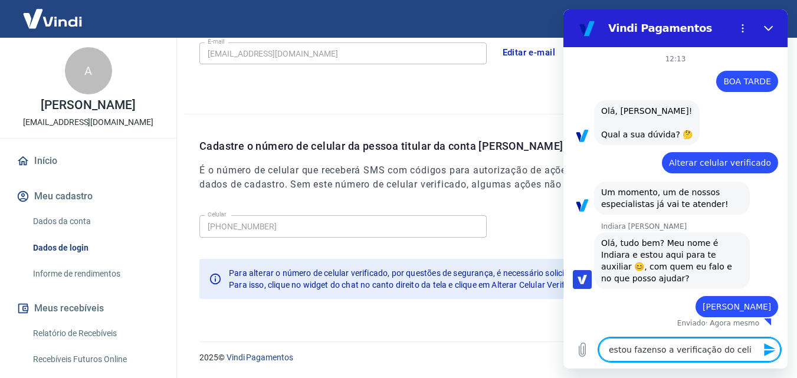
type textarea "estou fazenso a verificação do cel"
type textarea "x"
type textarea "estou fazenso a verificação do celu"
type textarea "x"
type textarea "estou fazenso a verificação do celul"
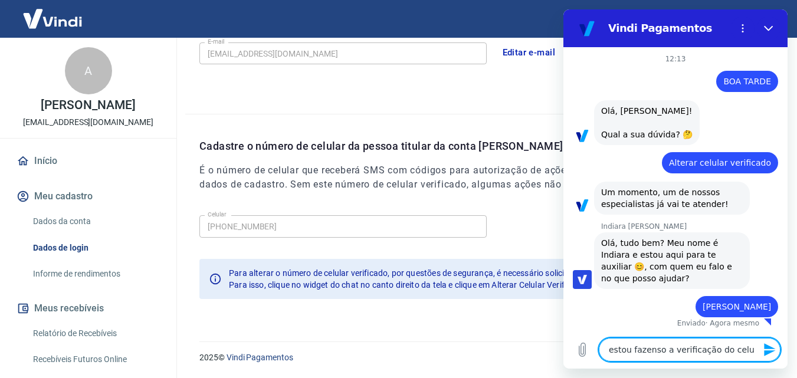
type textarea "x"
type textarea "estou fazenso a verificação do celula"
type textarea "x"
type textarea "estou fazenso a verificação do celular"
type textarea "x"
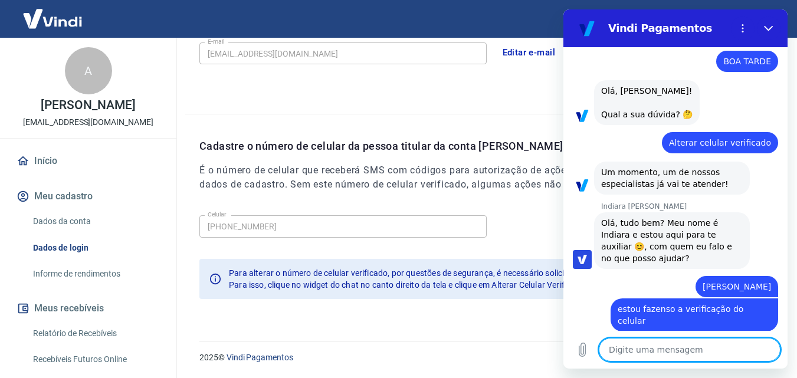
scroll to position [22, 0]
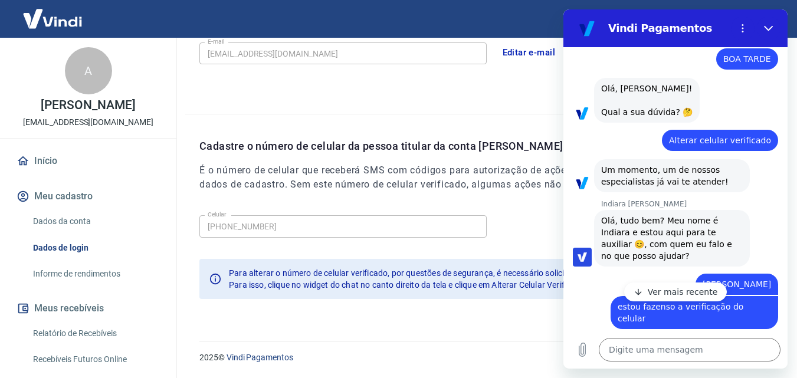
type textarea "x"
